Goal: Task Accomplishment & Management: Use online tool/utility

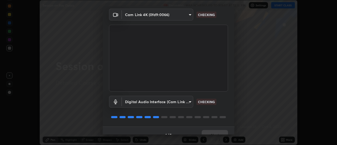
scroll to position [28, 0]
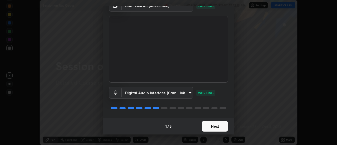
click at [210, 124] on button "Next" at bounding box center [214, 126] width 26 height 11
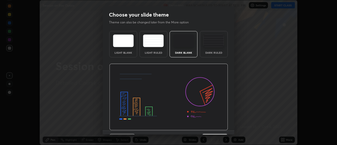
scroll to position [13, 0]
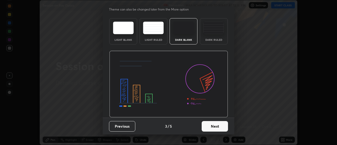
click at [212, 125] on button "Next" at bounding box center [214, 126] width 26 height 11
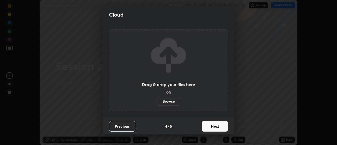
click at [212, 127] on button "Next" at bounding box center [214, 126] width 26 height 11
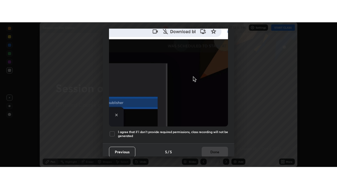
scroll to position [135, 0]
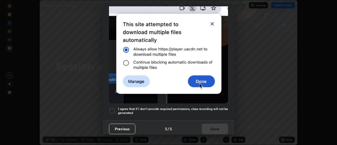
click at [113, 108] on div at bounding box center [112, 111] width 6 height 6
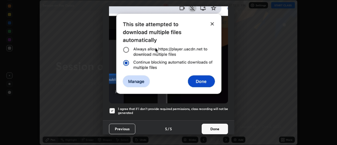
click at [220, 125] on button "Done" at bounding box center [214, 129] width 26 height 11
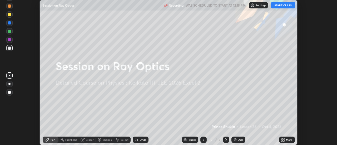
click at [282, 6] on button "START CLASS" at bounding box center [283, 5] width 24 height 6
click at [282, 140] on icon at bounding box center [281, 140] width 1 height 1
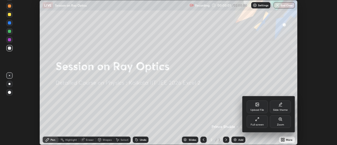
click at [256, 123] on div "Full screen" at bounding box center [256, 121] width 21 height 13
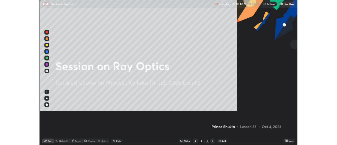
scroll to position [189, 337]
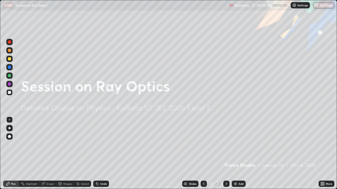
click at [238, 145] on div "Add" at bounding box center [240, 184] width 5 height 3
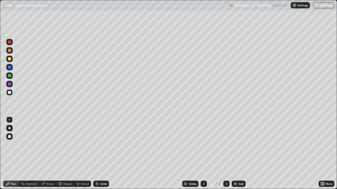
click at [325, 145] on div "More" at bounding box center [328, 184] width 7 height 3
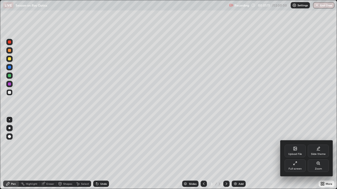
click at [291, 145] on div "Upload File" at bounding box center [294, 151] width 21 height 13
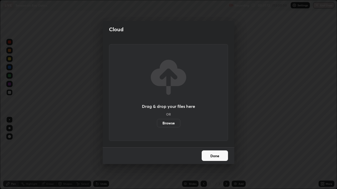
click at [172, 124] on label "Browse" at bounding box center [168, 123] width 23 height 8
click at [157, 124] on input "Browse" at bounding box center [157, 123] width 0 height 8
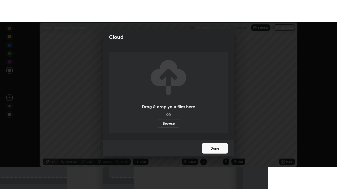
scroll to position [26147, 25955]
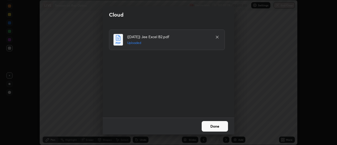
click at [219, 126] on button "Done" at bounding box center [214, 126] width 26 height 11
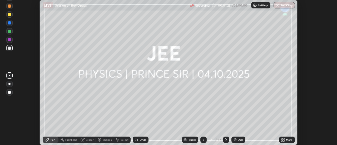
click at [284, 140] on icon at bounding box center [283, 140] width 1 height 1
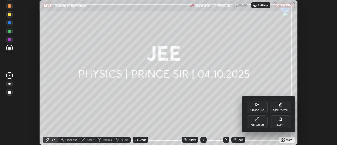
click at [256, 121] on div "Full screen" at bounding box center [256, 121] width 21 height 13
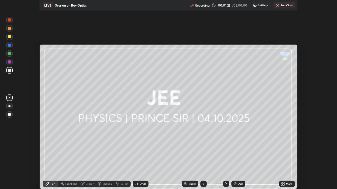
scroll to position [189, 337]
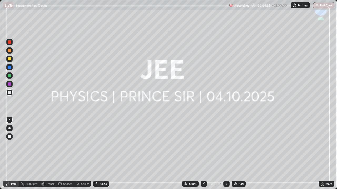
click at [191, 145] on div "Slides" at bounding box center [192, 184] width 7 height 3
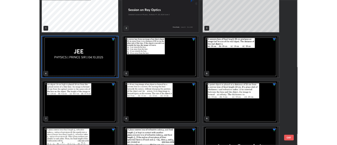
scroll to position [0, 0]
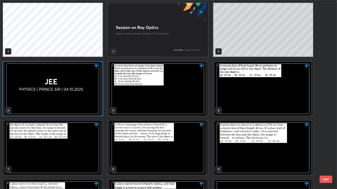
click at [178, 105] on img "grid" at bounding box center [158, 89] width 100 height 54
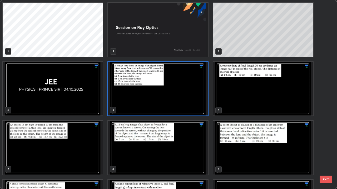
click at [177, 106] on img "grid" at bounding box center [158, 89] width 100 height 54
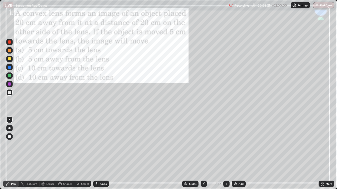
click at [10, 85] on div at bounding box center [9, 84] width 3 height 3
click at [223, 145] on div at bounding box center [226, 184] width 6 height 6
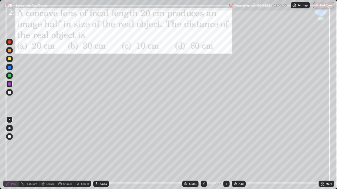
click at [224, 145] on icon at bounding box center [226, 184] width 4 height 4
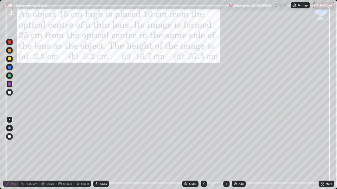
click at [226, 145] on div at bounding box center [226, 184] width 6 height 11
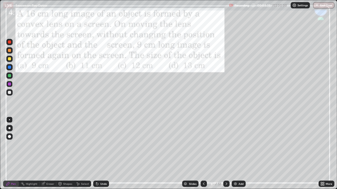
click at [203, 145] on icon at bounding box center [203, 184] width 4 height 4
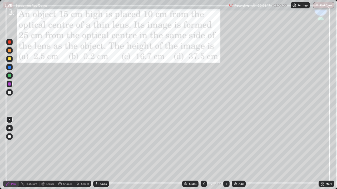
click at [10, 60] on div at bounding box center [9, 58] width 3 height 3
click at [226, 145] on icon at bounding box center [226, 184] width 4 height 4
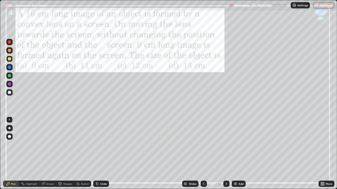
click at [12, 68] on div at bounding box center [9, 67] width 6 height 6
click at [12, 75] on div at bounding box center [9, 76] width 6 height 6
click at [11, 84] on div at bounding box center [9, 84] width 6 height 6
click at [101, 145] on div "Undo" at bounding box center [103, 184] width 7 height 3
click at [101, 145] on div "Undo" at bounding box center [101, 184] width 16 height 6
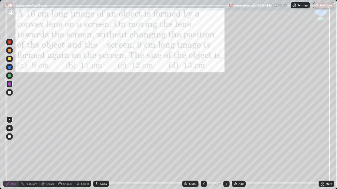
click at [101, 145] on div "Undo" at bounding box center [101, 184] width 16 height 6
click at [102, 145] on div "Undo" at bounding box center [103, 184] width 7 height 3
click at [103, 145] on div "Undo" at bounding box center [103, 184] width 7 height 3
click at [102, 145] on div "Undo" at bounding box center [103, 184] width 7 height 3
click at [101, 145] on div "Undo" at bounding box center [103, 184] width 7 height 3
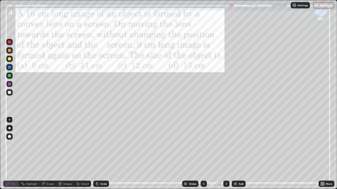
click at [101, 145] on div "Undo" at bounding box center [103, 184] width 7 height 3
click at [10, 77] on div at bounding box center [9, 75] width 3 height 3
click at [240, 145] on div "Add" at bounding box center [240, 184] width 5 height 3
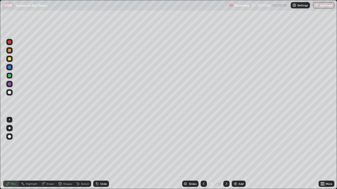
click at [203, 145] on icon at bounding box center [203, 184] width 4 height 4
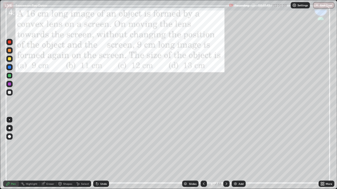
click at [226, 145] on icon at bounding box center [226, 184] width 4 height 4
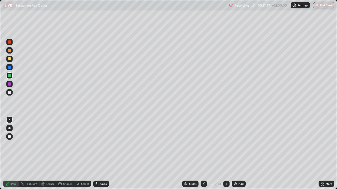
click at [203, 145] on icon at bounding box center [203, 184] width 4 height 4
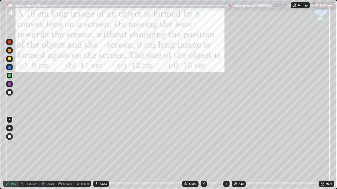
click at [225, 145] on icon at bounding box center [226, 184] width 4 height 4
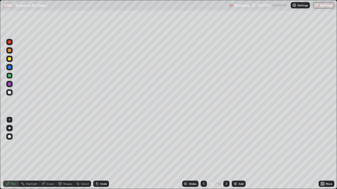
click at [200, 145] on div at bounding box center [203, 184] width 6 height 6
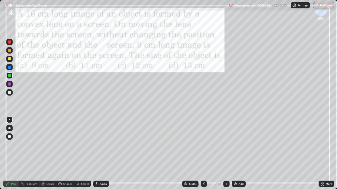
click at [226, 145] on icon at bounding box center [226, 184] width 4 height 4
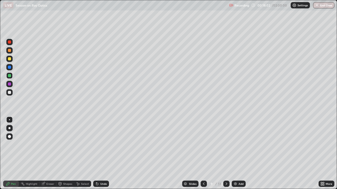
click at [202, 145] on icon at bounding box center [203, 184] width 4 height 4
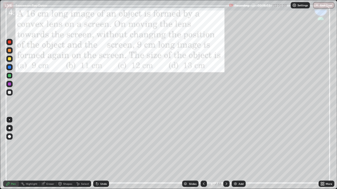
click at [226, 145] on icon at bounding box center [226, 184] width 4 height 4
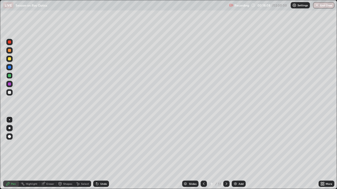
click at [203, 145] on icon at bounding box center [203, 184] width 4 height 4
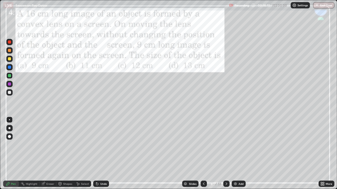
click at [226, 145] on icon at bounding box center [226, 184] width 4 height 4
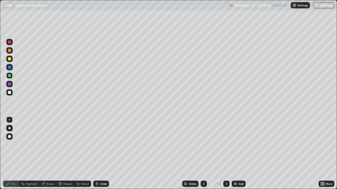
click at [202, 145] on icon at bounding box center [203, 184] width 4 height 4
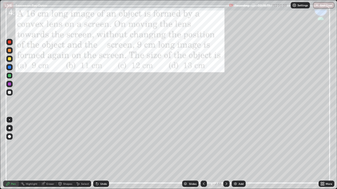
click at [225, 145] on icon at bounding box center [226, 184] width 4 height 4
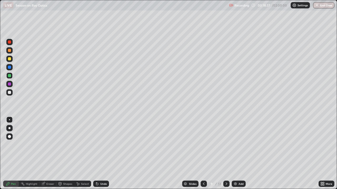
click at [203, 145] on icon at bounding box center [204, 184] width 2 height 3
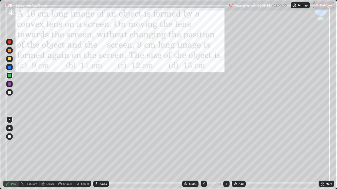
click at [225, 145] on icon at bounding box center [226, 184] width 4 height 4
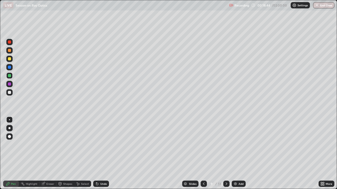
click at [14, 145] on div "Pen" at bounding box center [13, 184] width 5 height 3
click at [202, 145] on icon at bounding box center [203, 184] width 4 height 4
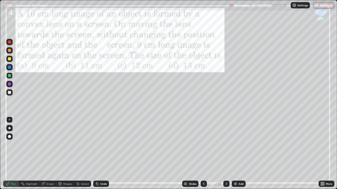
click at [226, 145] on icon at bounding box center [226, 184] width 4 height 4
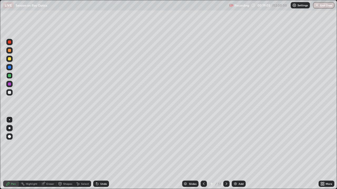
click at [12, 68] on div at bounding box center [9, 67] width 6 height 6
click at [203, 145] on icon at bounding box center [203, 184] width 4 height 4
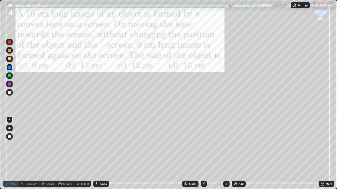
click at [223, 145] on div at bounding box center [226, 184] width 6 height 6
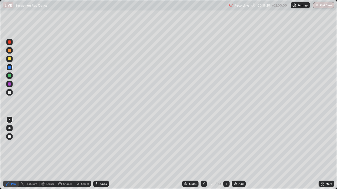
click at [203, 145] on icon at bounding box center [203, 184] width 4 height 4
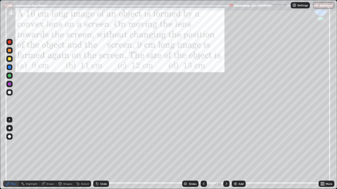
click at [225, 145] on icon at bounding box center [226, 184] width 4 height 4
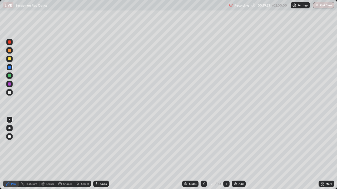
click at [202, 145] on icon at bounding box center [203, 184] width 4 height 4
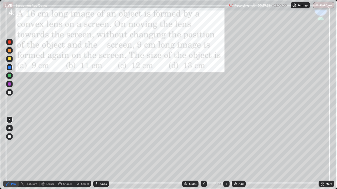
click at [226, 145] on icon at bounding box center [226, 184] width 4 height 4
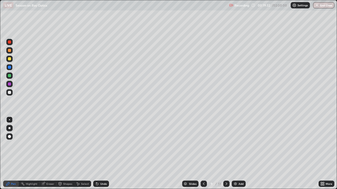
click at [203, 145] on icon at bounding box center [203, 184] width 4 height 4
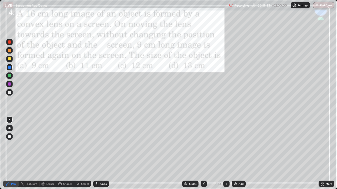
click at [225, 145] on icon at bounding box center [226, 184] width 4 height 4
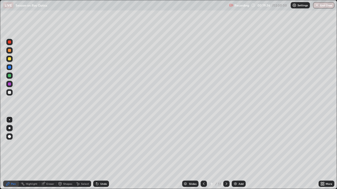
click at [203, 145] on icon at bounding box center [203, 184] width 4 height 4
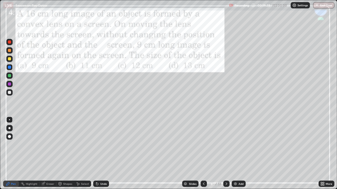
click at [226, 145] on icon at bounding box center [226, 184] width 2 height 3
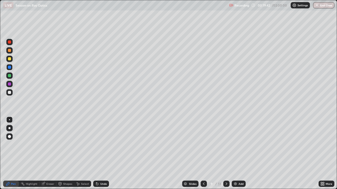
click at [202, 145] on div at bounding box center [203, 184] width 6 height 6
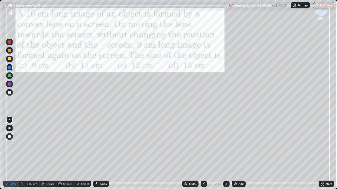
click at [225, 145] on icon at bounding box center [226, 184] width 4 height 4
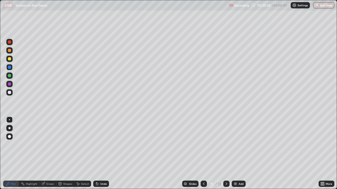
click at [105, 145] on div "Undo" at bounding box center [103, 184] width 7 height 3
click at [106, 145] on div "Undo" at bounding box center [103, 184] width 7 height 3
click at [107, 145] on div "Undo" at bounding box center [101, 184] width 16 height 6
click at [108, 145] on div "Undo" at bounding box center [101, 184] width 16 height 6
click at [107, 145] on div "Undo" at bounding box center [101, 184] width 16 height 6
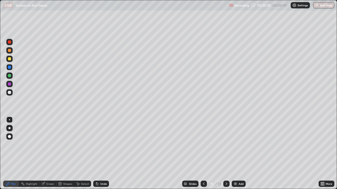
click at [108, 145] on div "Undo" at bounding box center [101, 184] width 16 height 6
click at [107, 145] on div "Undo" at bounding box center [101, 184] width 16 height 6
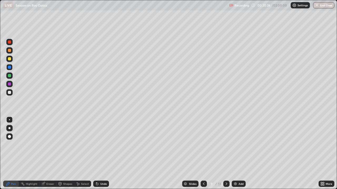
click at [107, 145] on div "Undo" at bounding box center [101, 184] width 16 height 6
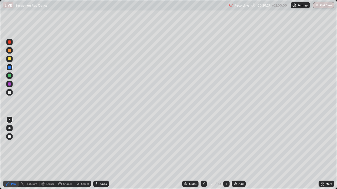
click at [107, 145] on div "Undo" at bounding box center [101, 184] width 16 height 6
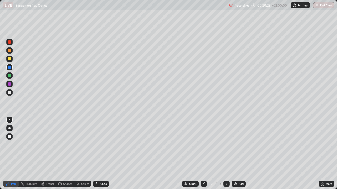
click at [107, 145] on div "Undo" at bounding box center [101, 184] width 16 height 6
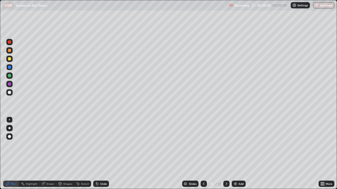
click at [107, 145] on div "Undo" at bounding box center [101, 184] width 16 height 6
click at [202, 145] on icon at bounding box center [203, 184] width 4 height 4
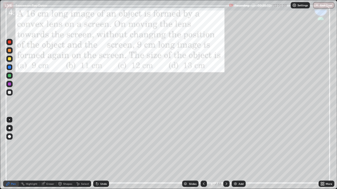
click at [225, 145] on icon at bounding box center [226, 184] width 2 height 3
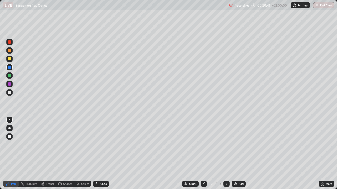
click at [85, 145] on div "Select" at bounding box center [82, 184] width 17 height 6
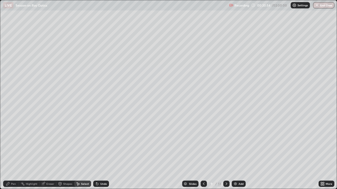
click at [13, 145] on div "Pen" at bounding box center [13, 184] width 5 height 3
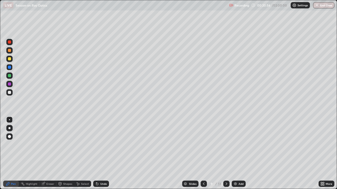
click at [11, 75] on div at bounding box center [9, 75] width 3 height 3
click at [12, 59] on div at bounding box center [9, 59] width 6 height 6
click at [84, 145] on div "Select" at bounding box center [85, 184] width 8 height 3
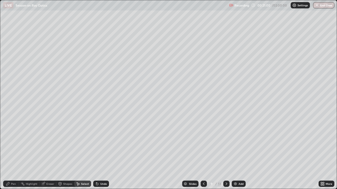
click at [82, 145] on div "Select" at bounding box center [85, 184] width 8 height 3
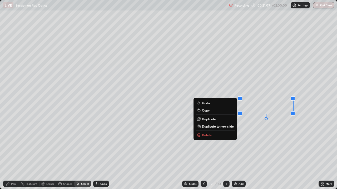
click at [210, 134] on p "Delete" at bounding box center [207, 135] width 10 height 4
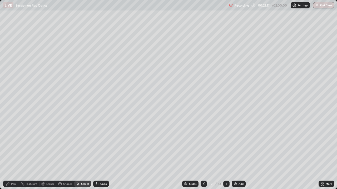
click at [203, 145] on icon at bounding box center [203, 184] width 4 height 4
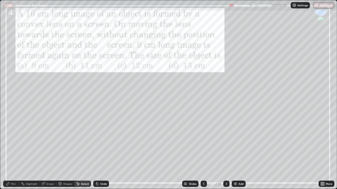
click at [225, 145] on icon at bounding box center [226, 184] width 4 height 4
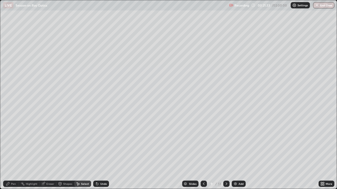
click at [225, 145] on icon at bounding box center [226, 184] width 4 height 4
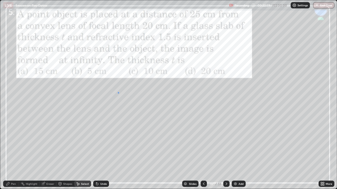
click at [118, 92] on div "0 ° Undo Copy Duplicate Duplicate to new slide Delete" at bounding box center [168, 94] width 336 height 189
click at [14, 145] on div "Pen" at bounding box center [13, 184] width 5 height 3
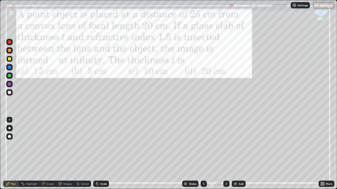
click at [12, 76] on div at bounding box center [9, 76] width 6 height 6
click at [226, 145] on icon at bounding box center [226, 184] width 4 height 4
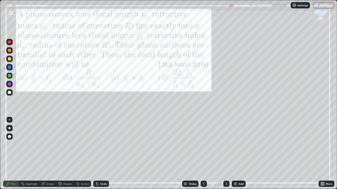
click at [203, 145] on icon at bounding box center [204, 184] width 2 height 3
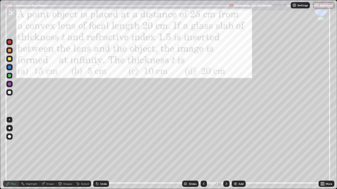
click at [238, 145] on div "Add" at bounding box center [240, 184] width 5 height 3
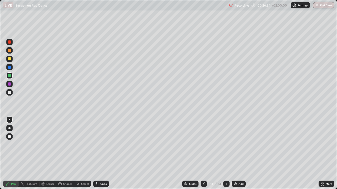
click at [11, 59] on div at bounding box center [9, 58] width 3 height 3
click at [11, 59] on div at bounding box center [9, 59] width 6 height 6
click at [203, 145] on icon at bounding box center [203, 184] width 4 height 4
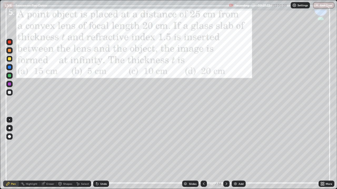
click at [225, 145] on icon at bounding box center [226, 184] width 4 height 4
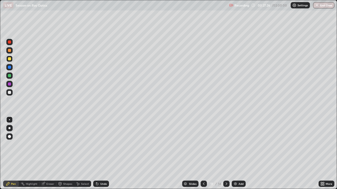
click at [12, 66] on div at bounding box center [9, 67] width 6 height 6
click at [12, 74] on div at bounding box center [9, 76] width 6 height 6
click at [236, 145] on img at bounding box center [235, 184] width 4 height 4
click at [14, 145] on div "Pen" at bounding box center [13, 184] width 5 height 3
click at [10, 84] on div at bounding box center [9, 84] width 3 height 3
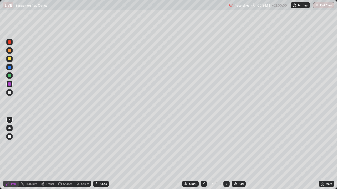
click at [10, 65] on div at bounding box center [9, 67] width 6 height 6
click at [107, 145] on div "Undo" at bounding box center [101, 184] width 16 height 6
click at [12, 85] on div at bounding box center [9, 84] width 6 height 6
click at [236, 145] on img at bounding box center [235, 184] width 4 height 4
click at [203, 145] on icon at bounding box center [203, 184] width 4 height 4
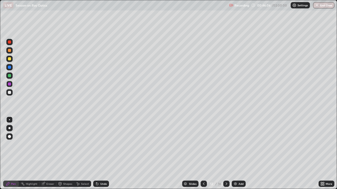
click at [226, 145] on icon at bounding box center [226, 184] width 4 height 4
click at [203, 145] on icon at bounding box center [203, 184] width 4 height 4
click at [226, 145] on icon at bounding box center [226, 184] width 4 height 4
click at [99, 145] on div "Undo" at bounding box center [101, 184] width 16 height 6
click at [203, 145] on icon at bounding box center [203, 184] width 4 height 4
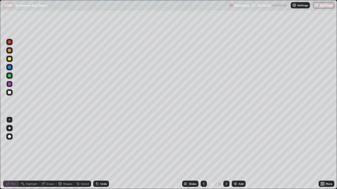
click at [226, 145] on icon at bounding box center [226, 184] width 4 height 4
click at [239, 145] on div "Add" at bounding box center [240, 184] width 5 height 3
click at [203, 145] on icon at bounding box center [203, 184] width 4 height 4
click at [225, 145] on icon at bounding box center [226, 184] width 4 height 4
click at [203, 145] on icon at bounding box center [203, 184] width 4 height 4
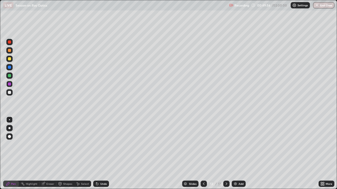
click at [226, 145] on icon at bounding box center [226, 184] width 4 height 4
click at [205, 145] on div at bounding box center [203, 184] width 6 height 6
click at [225, 145] on icon at bounding box center [226, 184] width 2 height 3
click at [203, 145] on icon at bounding box center [203, 184] width 4 height 4
click at [228, 145] on div at bounding box center [226, 184] width 6 height 6
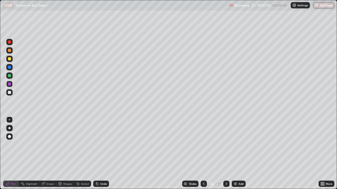
click at [226, 145] on icon at bounding box center [226, 184] width 4 height 4
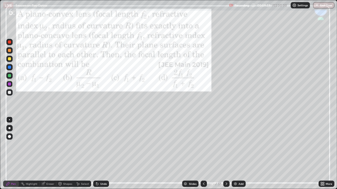
click at [235, 145] on img at bounding box center [235, 184] width 4 height 4
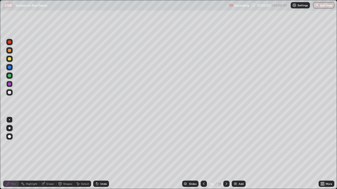
click at [12, 60] on div at bounding box center [9, 59] width 6 height 6
click at [11, 76] on div at bounding box center [9, 76] width 6 height 6
click at [10, 84] on div at bounding box center [9, 84] width 3 height 3
click at [226, 145] on icon at bounding box center [226, 184] width 4 height 4
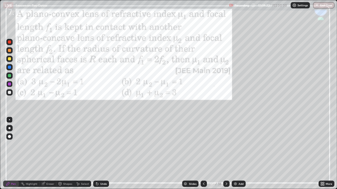
click at [225, 145] on icon at bounding box center [226, 184] width 4 height 4
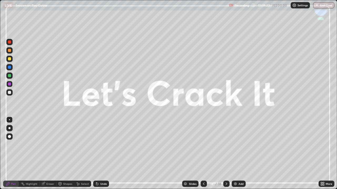
click at [201, 145] on icon at bounding box center [203, 184] width 4 height 4
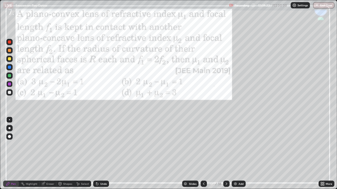
click at [238, 145] on div "Add" at bounding box center [240, 184] width 5 height 3
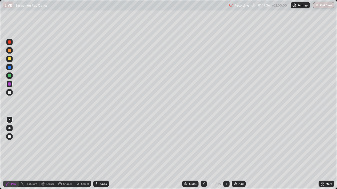
click at [10, 59] on div at bounding box center [9, 58] width 3 height 3
click at [11, 67] on div at bounding box center [9, 67] width 3 height 3
click at [66, 145] on div "Shapes" at bounding box center [65, 184] width 18 height 6
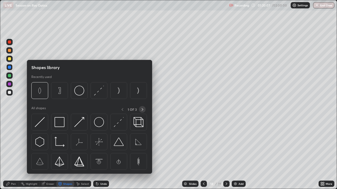
click at [141, 110] on icon at bounding box center [142, 110] width 4 height 4
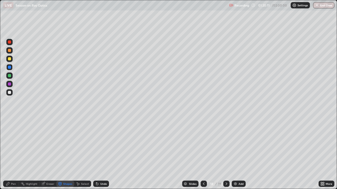
click at [14, 145] on div "Pen" at bounding box center [13, 184] width 5 height 3
click at [105, 145] on div "Undo" at bounding box center [101, 184] width 16 height 6
click at [10, 59] on div at bounding box center [9, 58] width 3 height 3
click at [10, 76] on div at bounding box center [9, 75] width 3 height 3
click at [12, 59] on div at bounding box center [9, 59] width 6 height 6
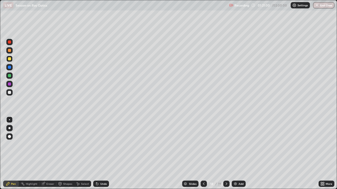
click at [10, 76] on div at bounding box center [9, 75] width 3 height 3
click at [11, 58] on div at bounding box center [9, 59] width 6 height 6
click at [101, 145] on div "Undo" at bounding box center [103, 184] width 7 height 3
click at [105, 145] on div "Undo" at bounding box center [103, 184] width 7 height 3
click at [105, 145] on div "Undo" at bounding box center [101, 184] width 16 height 6
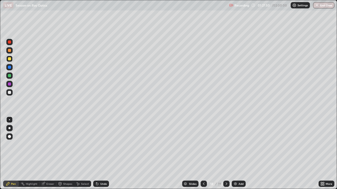
click at [106, 145] on div "Undo" at bounding box center [101, 184] width 16 height 6
click at [107, 145] on div "Undo" at bounding box center [101, 184] width 16 height 6
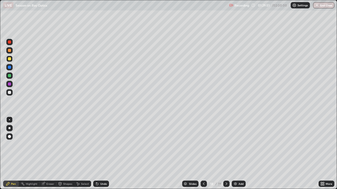
click at [106, 145] on div "Undo" at bounding box center [103, 184] width 7 height 3
click at [105, 145] on div "Undo" at bounding box center [103, 184] width 7 height 3
click at [288, 145] on div "Slides 18 / 19 Add" at bounding box center [213, 184] width 209 height 11
click at [103, 145] on div "Undo" at bounding box center [103, 184] width 7 height 3
click at [102, 145] on div "Undo" at bounding box center [101, 184] width 16 height 6
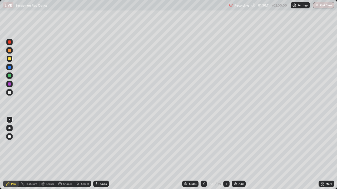
click at [304, 145] on div "Slides 18 / 19 Add" at bounding box center [213, 184] width 209 height 11
click at [203, 145] on icon at bounding box center [204, 184] width 2 height 3
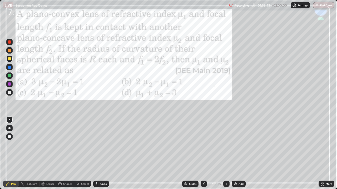
click at [226, 145] on icon at bounding box center [226, 184] width 4 height 4
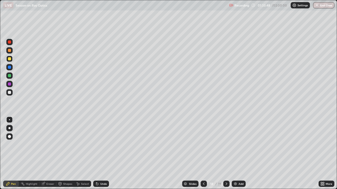
click at [237, 145] on div "Add" at bounding box center [238, 184] width 14 height 6
click at [12, 67] on div at bounding box center [9, 67] width 6 height 6
click at [202, 145] on icon at bounding box center [203, 184] width 4 height 4
click at [10, 76] on div at bounding box center [9, 75] width 3 height 3
click at [203, 145] on icon at bounding box center [203, 184] width 4 height 4
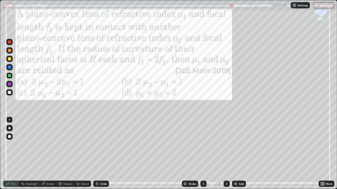
click at [226, 145] on icon at bounding box center [226, 184] width 4 height 4
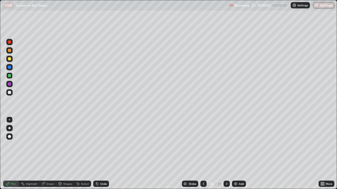
click at [236, 145] on img at bounding box center [235, 184] width 4 height 4
click at [203, 145] on icon at bounding box center [204, 184] width 2 height 3
click at [225, 145] on icon at bounding box center [226, 184] width 4 height 4
click at [10, 59] on div at bounding box center [9, 58] width 3 height 3
click at [103, 145] on div "Undo" at bounding box center [103, 184] width 7 height 3
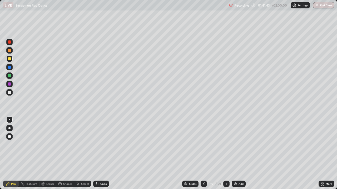
click at [103, 145] on div "Undo" at bounding box center [103, 184] width 7 height 3
click at [11, 50] on div at bounding box center [9, 50] width 3 height 3
click at [102, 145] on div "Undo" at bounding box center [103, 184] width 7 height 3
click at [101, 145] on div "Undo" at bounding box center [103, 184] width 7 height 3
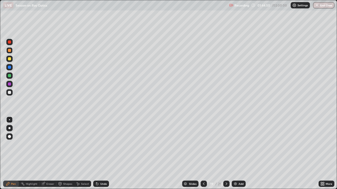
click at [102, 145] on div "Undo" at bounding box center [101, 184] width 16 height 6
click at [101, 145] on div "Undo" at bounding box center [101, 184] width 16 height 6
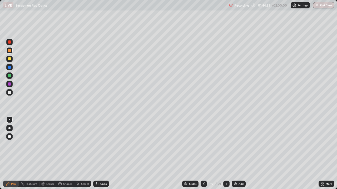
click at [101, 145] on div "Undo" at bounding box center [101, 184] width 16 height 6
click at [100, 145] on div "Undo" at bounding box center [101, 184] width 16 height 6
click at [102, 145] on div "Undo" at bounding box center [103, 184] width 7 height 3
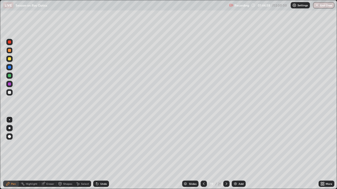
click at [101, 145] on div "Undo" at bounding box center [103, 184] width 7 height 3
click at [100, 145] on div "Undo" at bounding box center [103, 184] width 7 height 3
click at [101, 145] on div "Undo" at bounding box center [101, 184] width 16 height 6
click at [235, 145] on img at bounding box center [235, 184] width 4 height 4
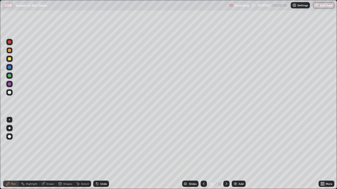
click at [10, 59] on div at bounding box center [9, 58] width 3 height 3
click at [203, 145] on icon at bounding box center [203, 184] width 4 height 4
click at [225, 145] on icon at bounding box center [226, 184] width 4 height 4
click at [327, 7] on button "End Class" at bounding box center [323, 5] width 21 height 6
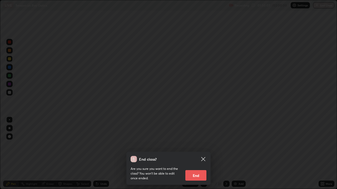
click at [195, 145] on button "End" at bounding box center [195, 175] width 21 height 11
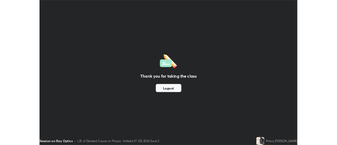
scroll to position [26147, 25955]
